Goal: Book appointment/travel/reservation

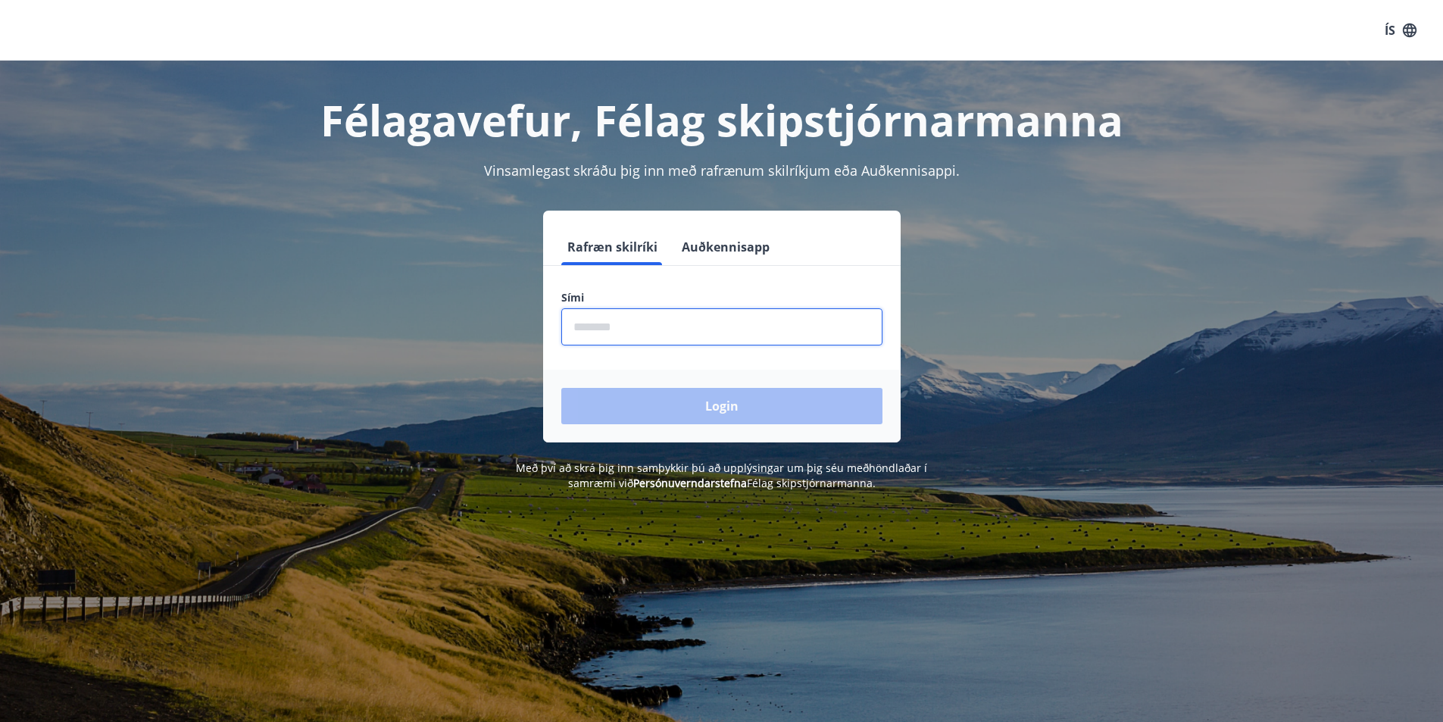
click at [630, 332] on input "phone" at bounding box center [721, 326] width 321 height 37
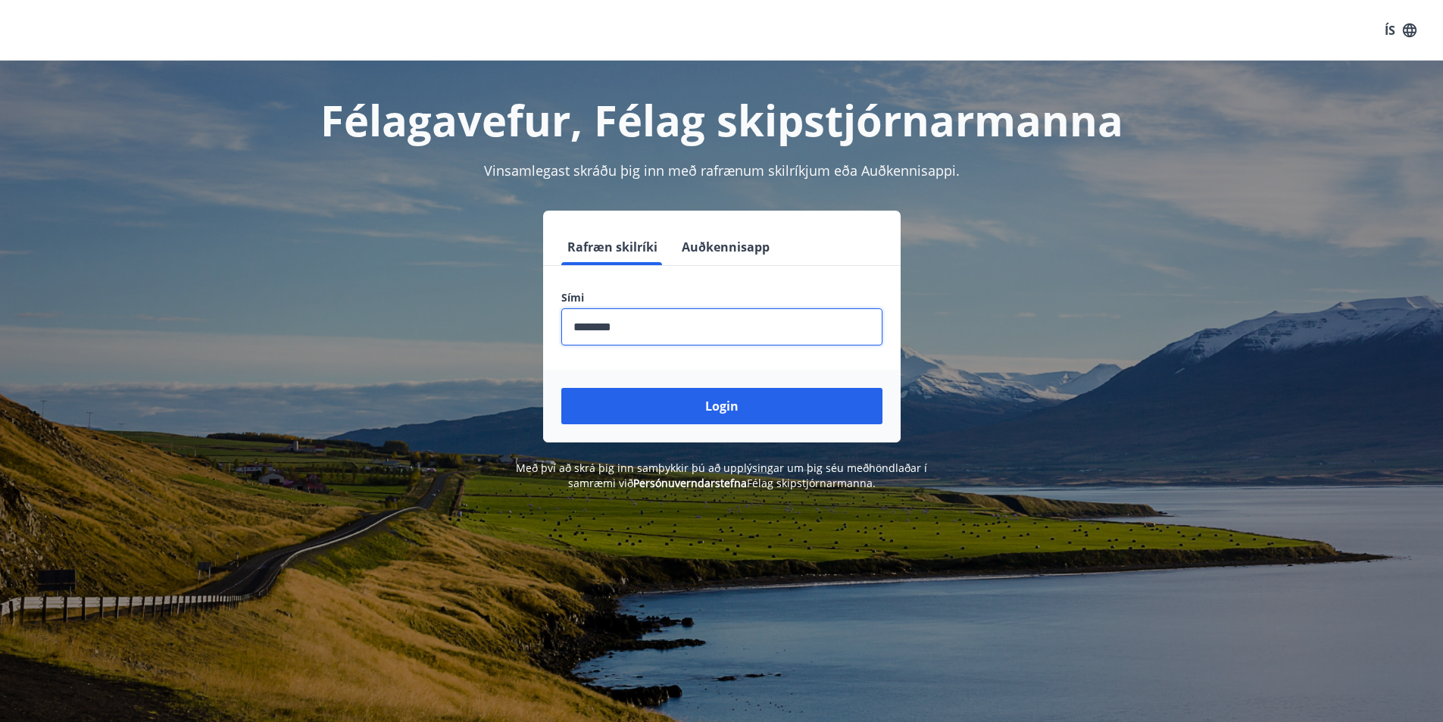
type input "********"
click at [561, 388] on button "Login" at bounding box center [721, 406] width 321 height 36
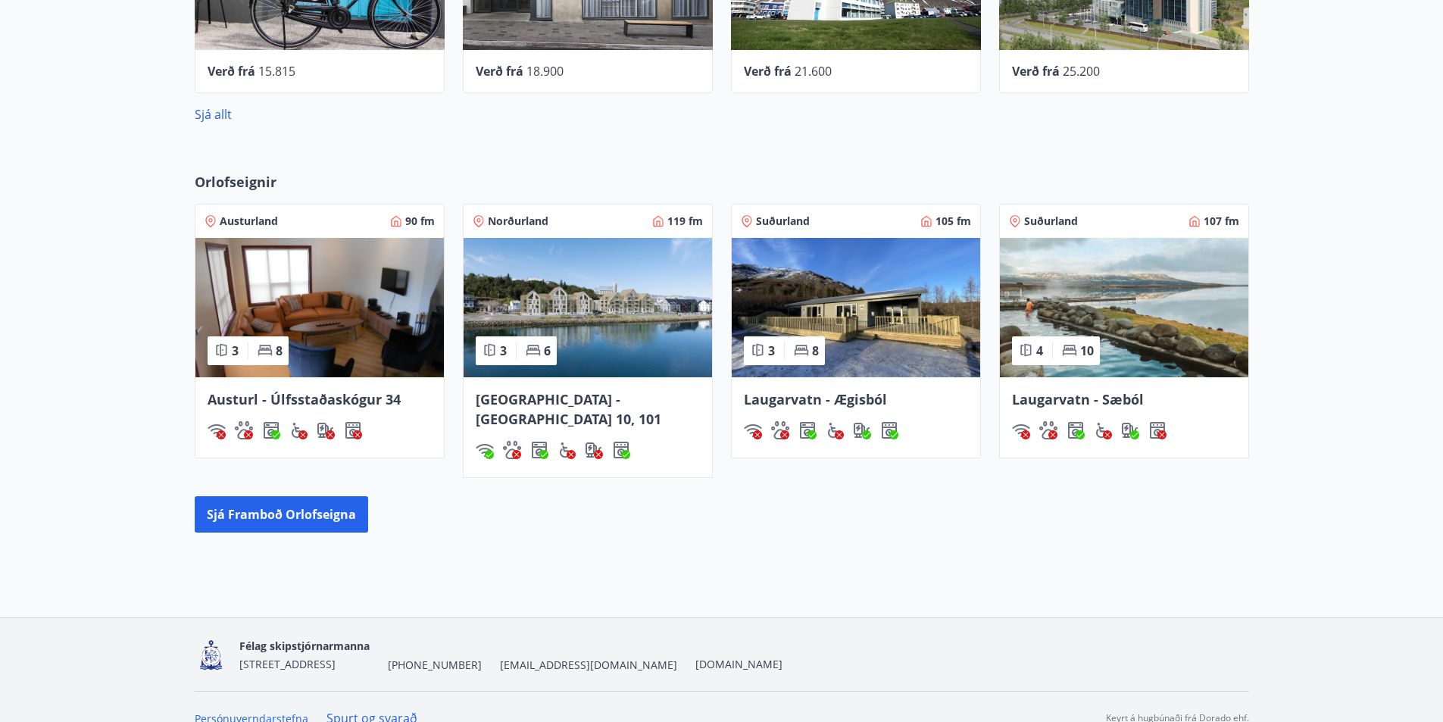
scroll to position [820, 0]
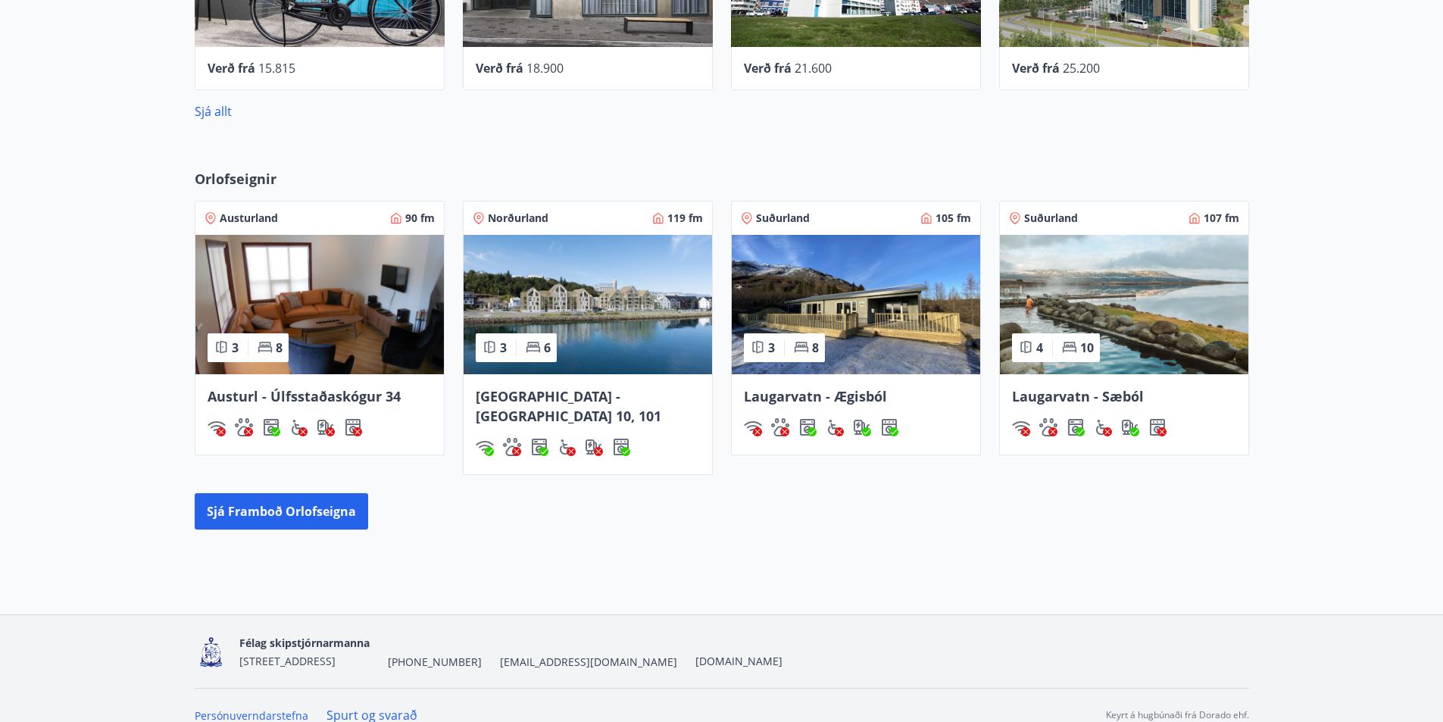
click at [277, 399] on span "Austurl - Úlfsstaðaskógur 34" at bounding box center [304, 396] width 193 height 18
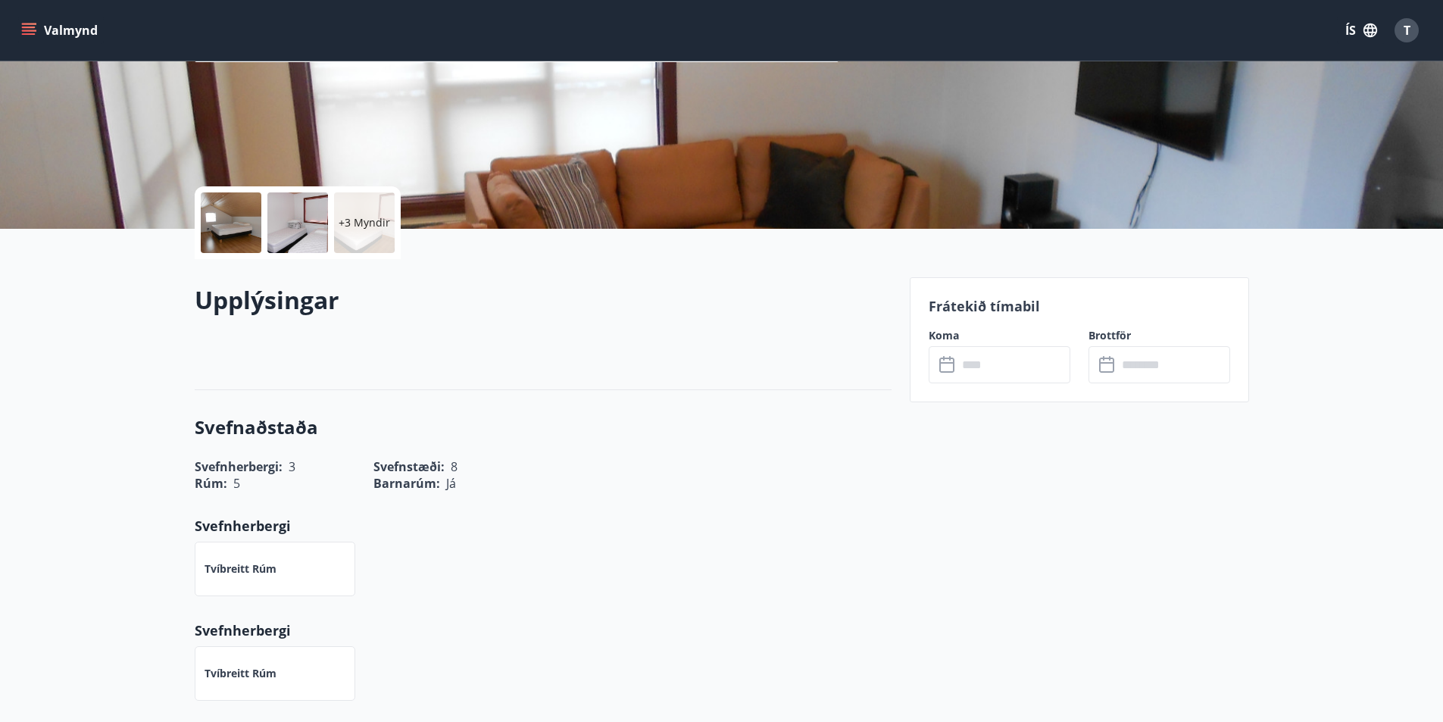
scroll to position [227, 0]
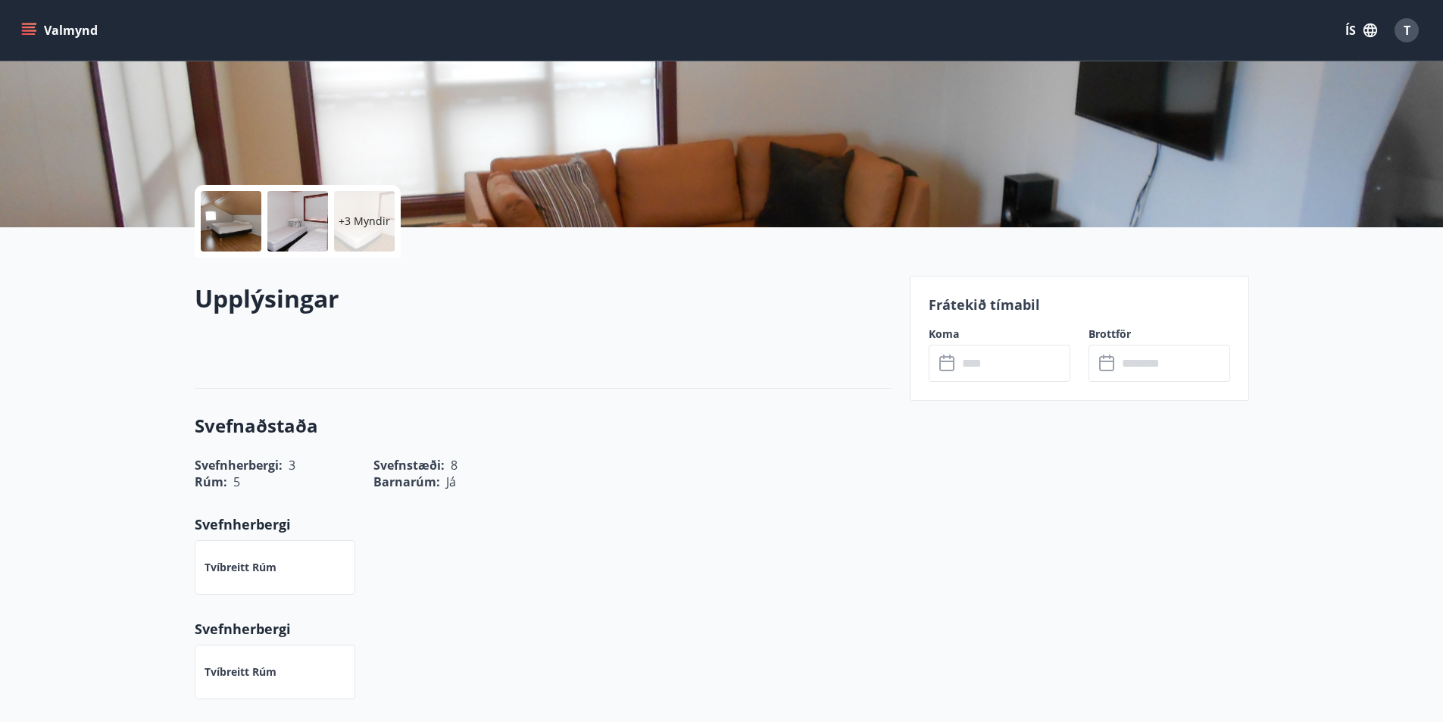
click at [1001, 370] on input "text" at bounding box center [1014, 363] width 113 height 37
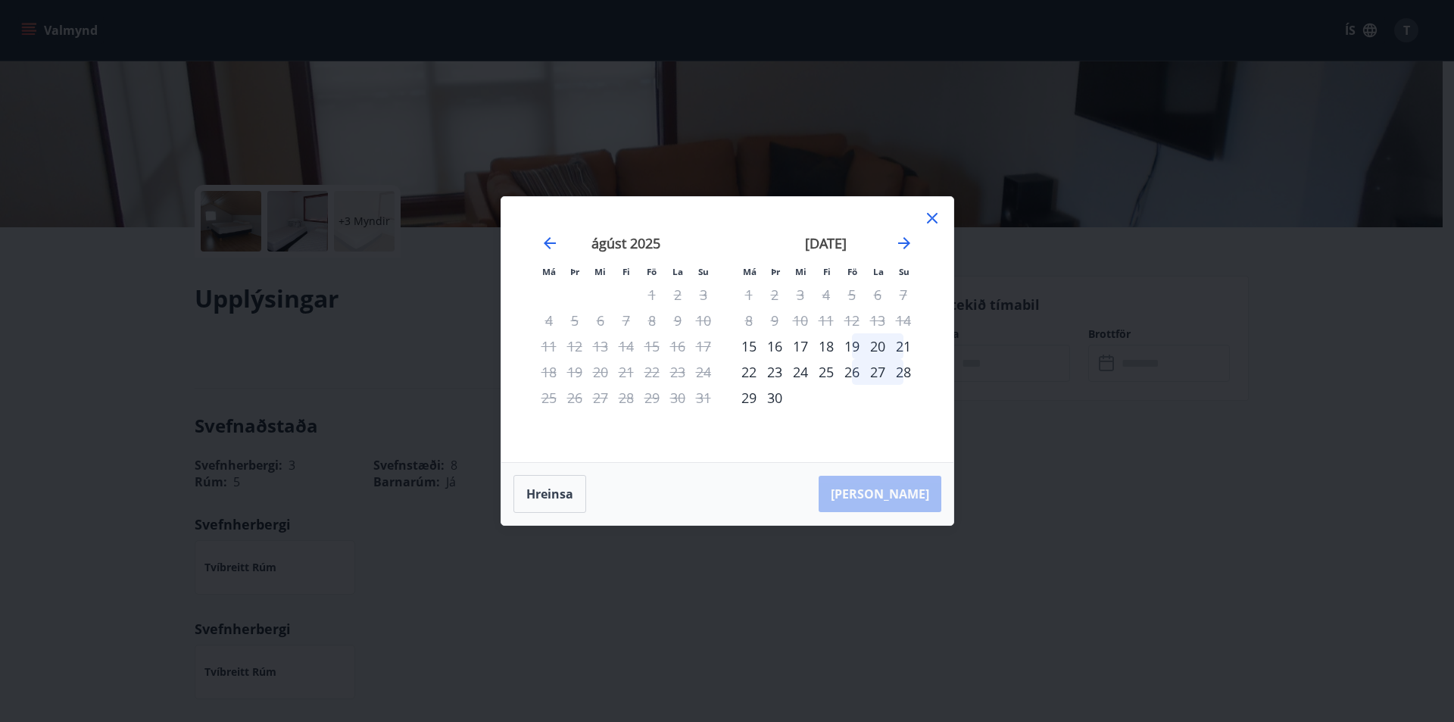
click at [933, 213] on icon at bounding box center [932, 218] width 18 height 18
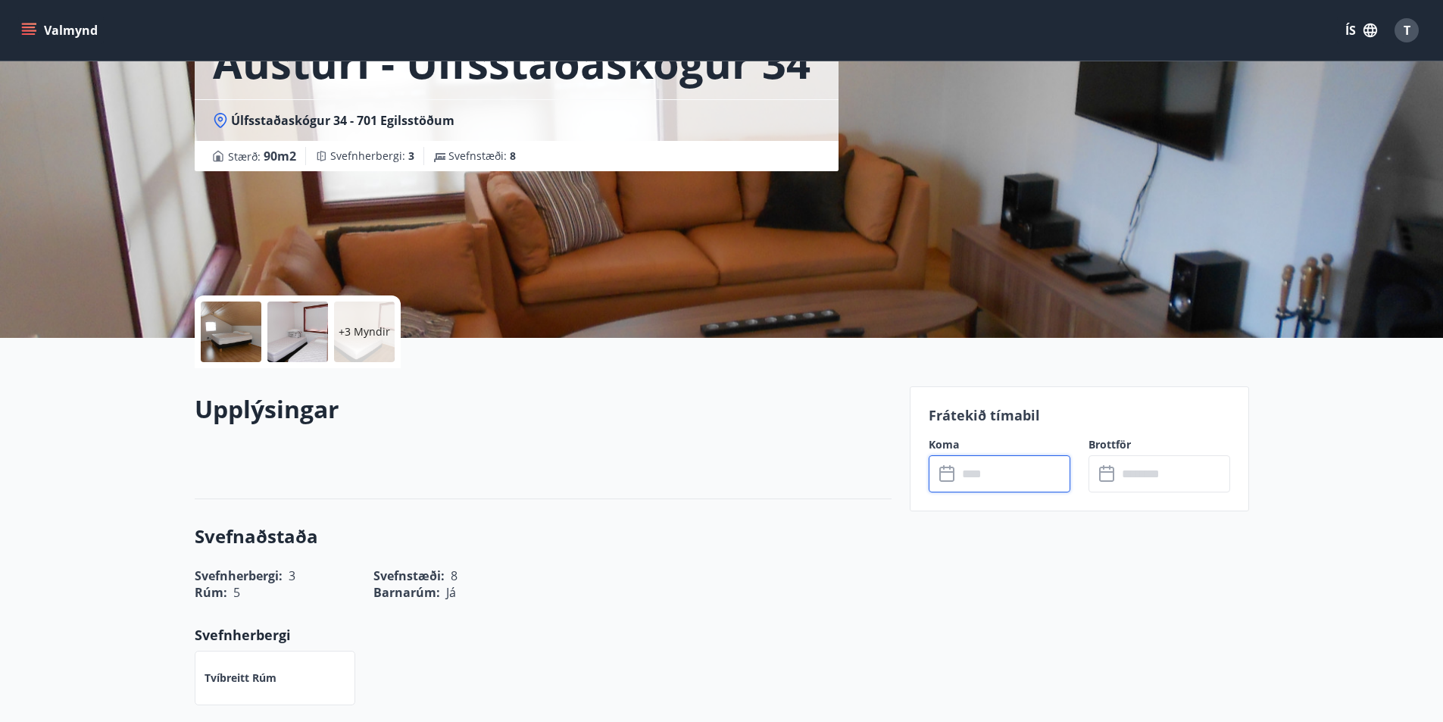
scroll to position [0, 0]
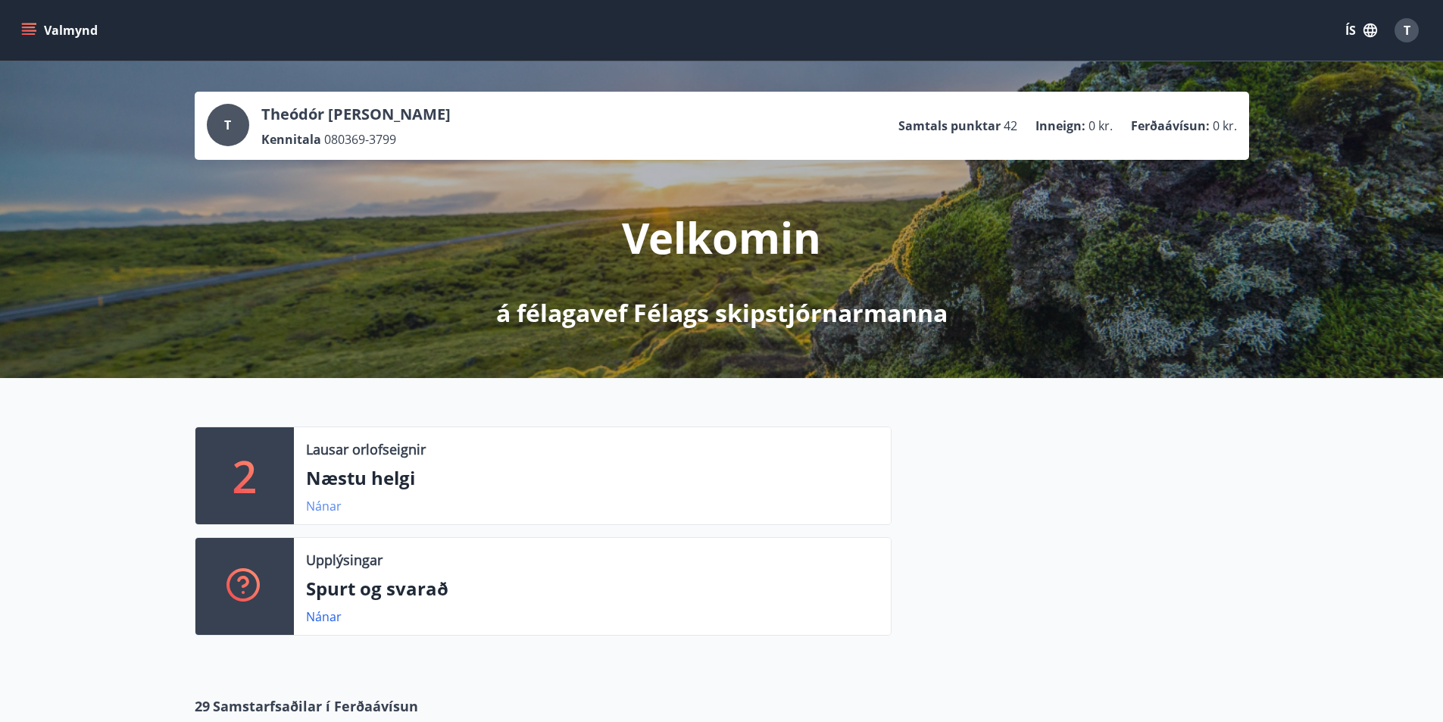
click at [323, 507] on link "Nánar" at bounding box center [324, 506] width 36 height 17
